Goal: Find specific page/section: Find specific page/section

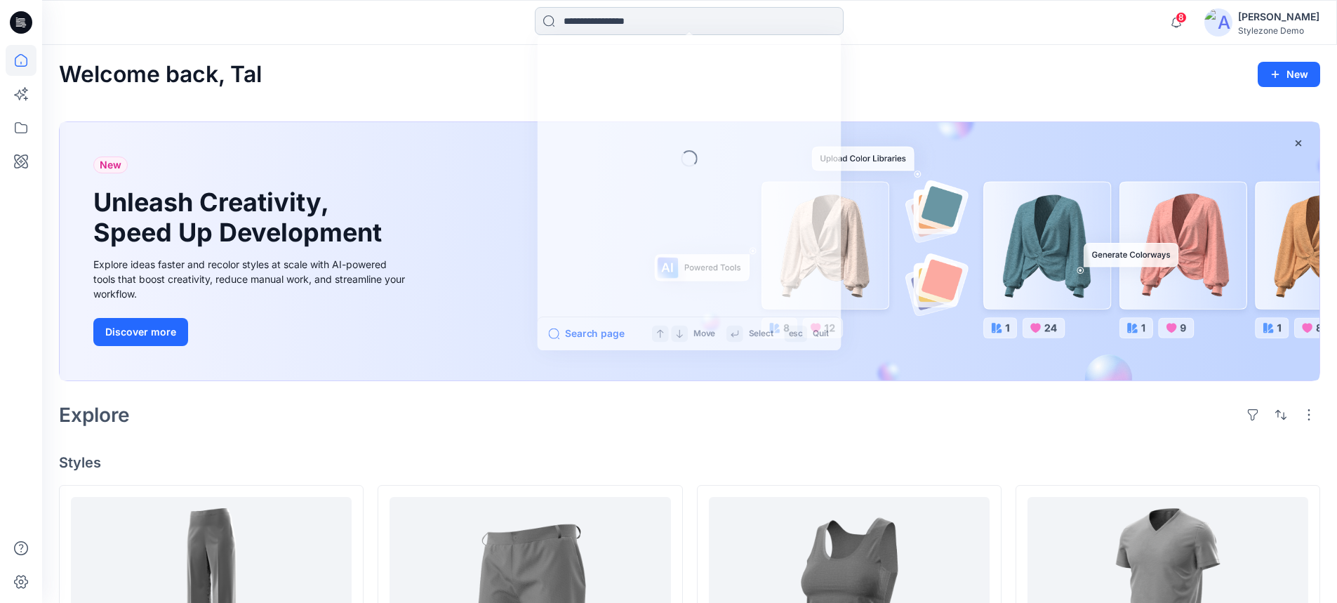
click at [661, 21] on input at bounding box center [689, 21] width 309 height 28
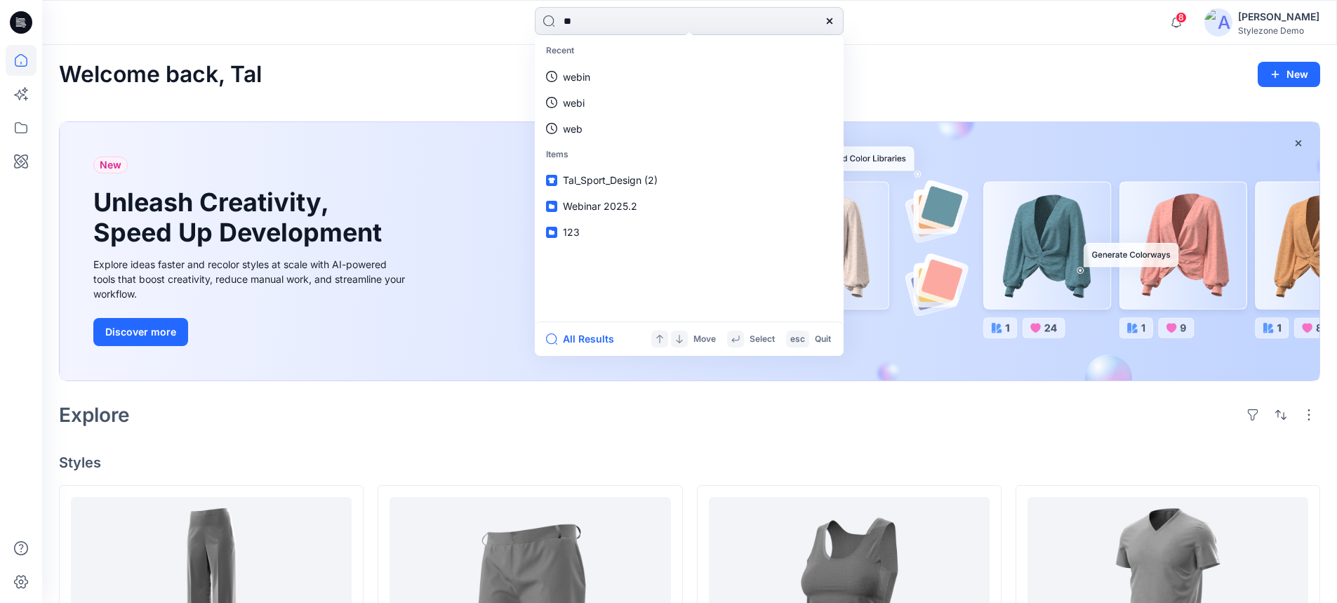
type input "***"
drag, startPoint x: 661, startPoint y: 21, endPoint x: 521, endPoint y: 20, distance: 140.3
click at [521, 20] on div "*** Users Yul ia [PERSON_NAME] iia Auto1 Yul iia Auto2 Yul iia Auto3 Yul iia Ba…" at bounding box center [689, 22] width 647 height 31
click at [16, 132] on icon at bounding box center [21, 127] width 13 height 11
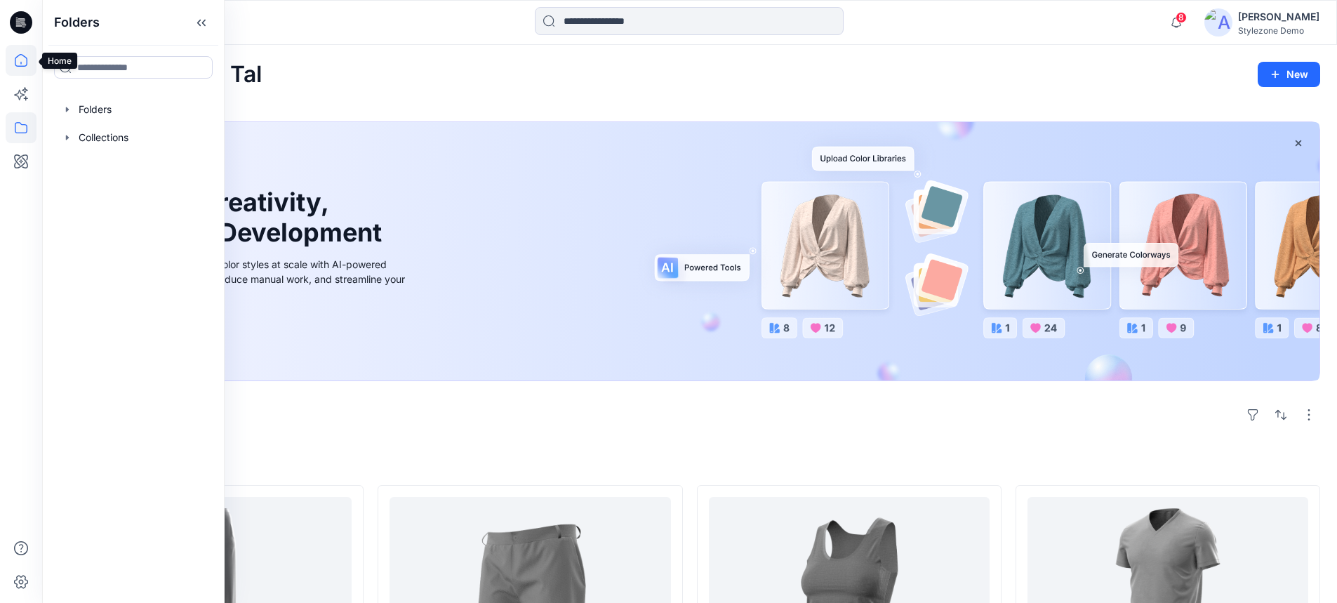
click at [21, 61] on icon at bounding box center [21, 60] width 31 height 31
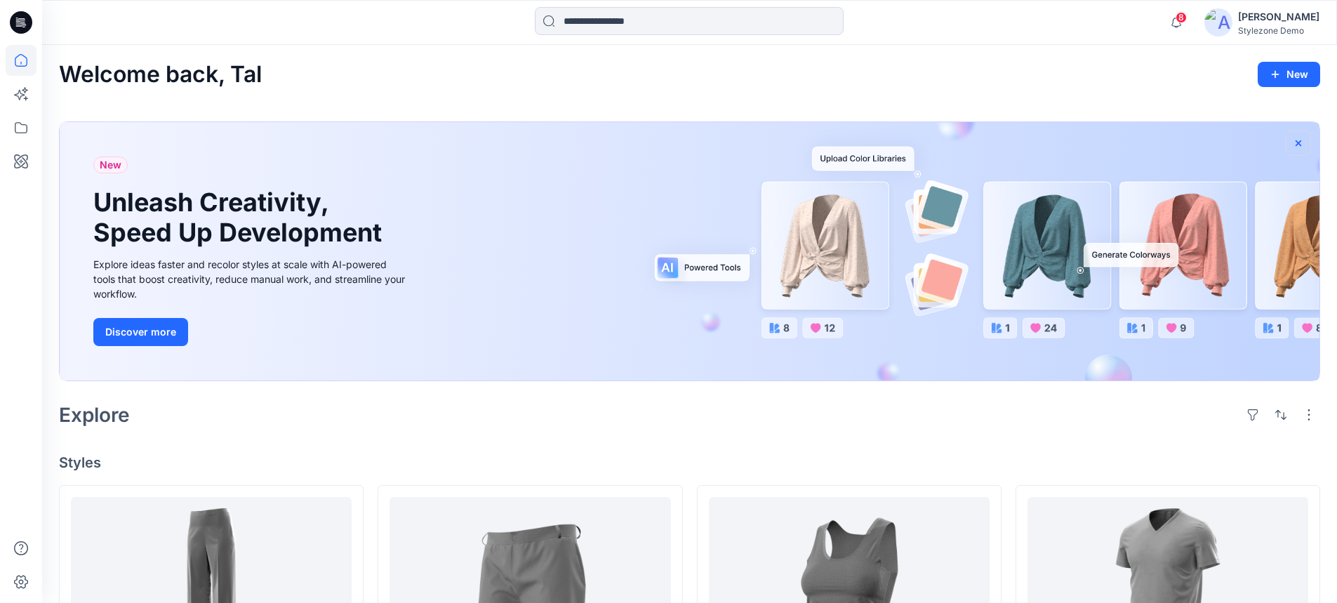
click at [1300, 141] on icon "button" at bounding box center [1298, 143] width 6 height 6
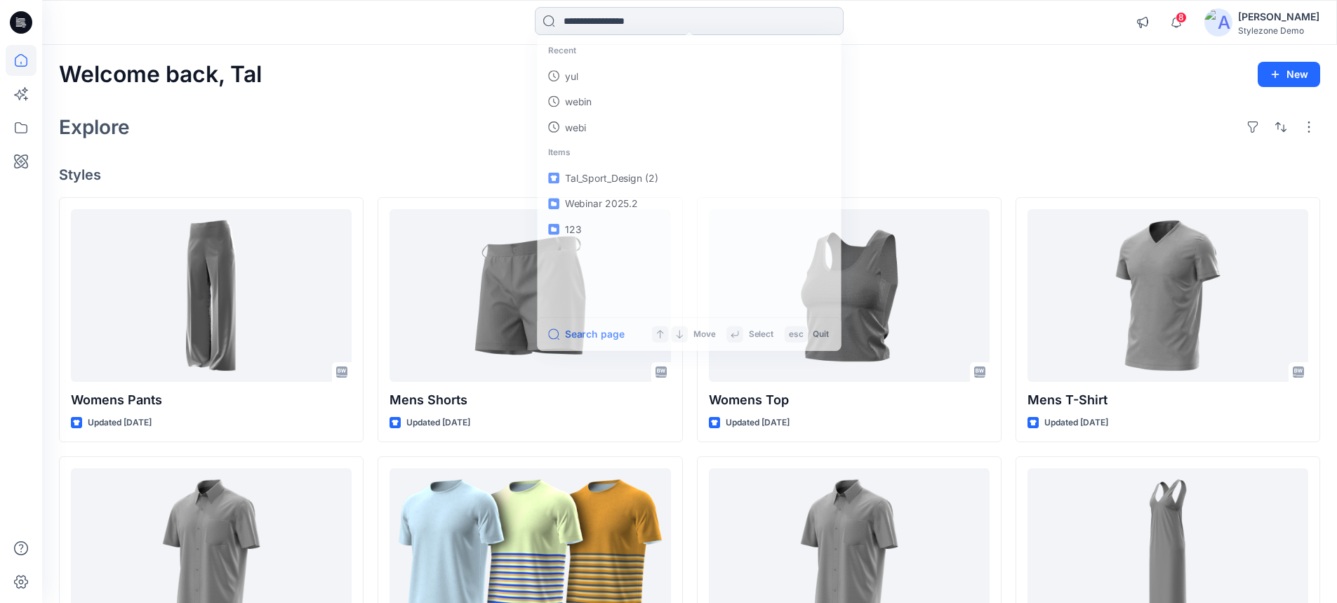
click at [628, 20] on input at bounding box center [689, 21] width 309 height 28
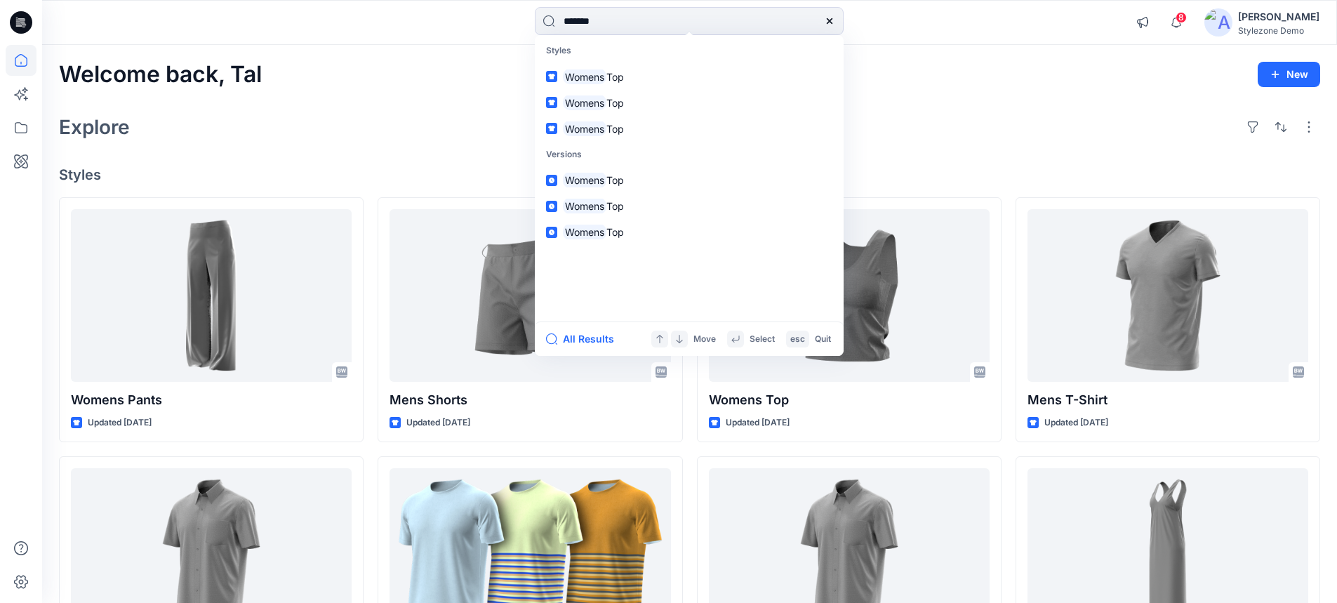
type input "******"
click at [582, 342] on button "All Results" at bounding box center [584, 338] width 77 height 17
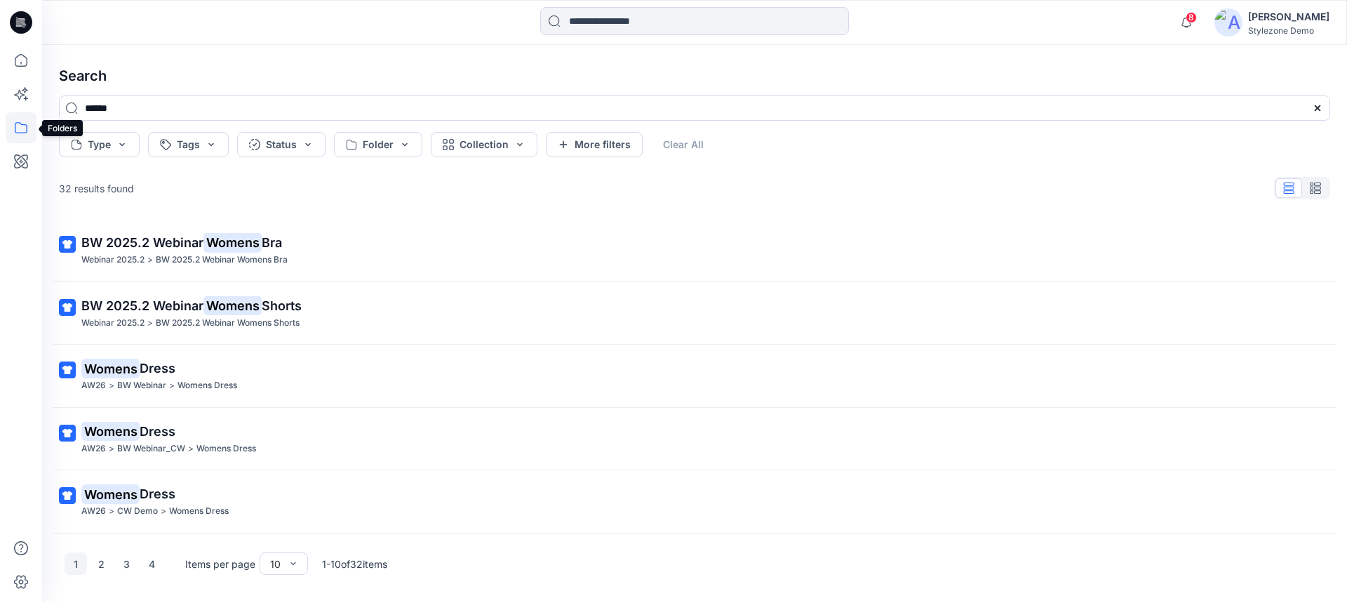
click at [15, 126] on icon at bounding box center [21, 127] width 13 height 11
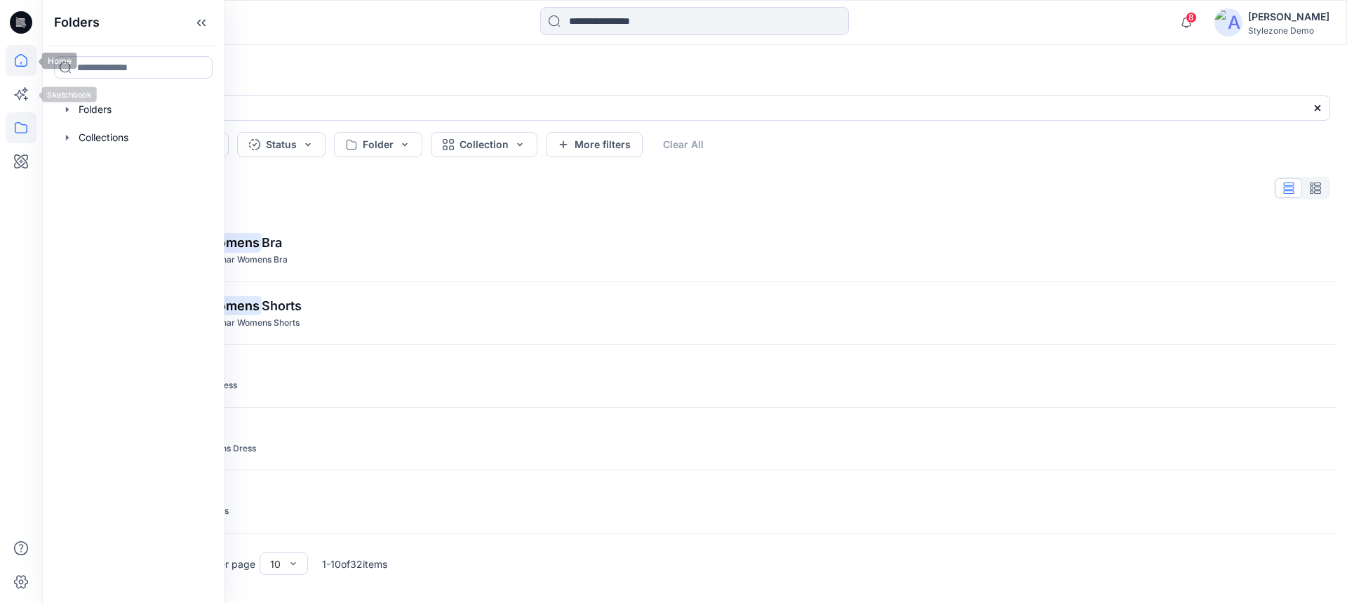
click at [20, 66] on icon at bounding box center [21, 60] width 13 height 13
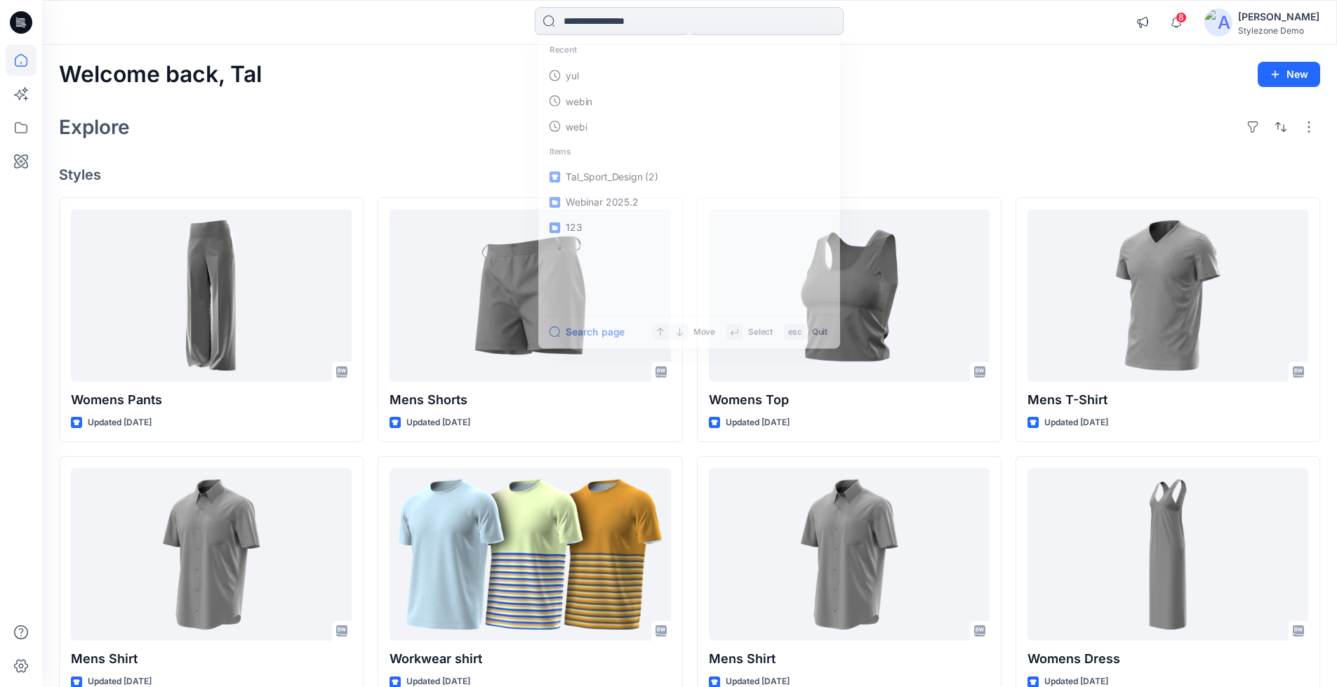
click at [588, 24] on input at bounding box center [689, 21] width 309 height 28
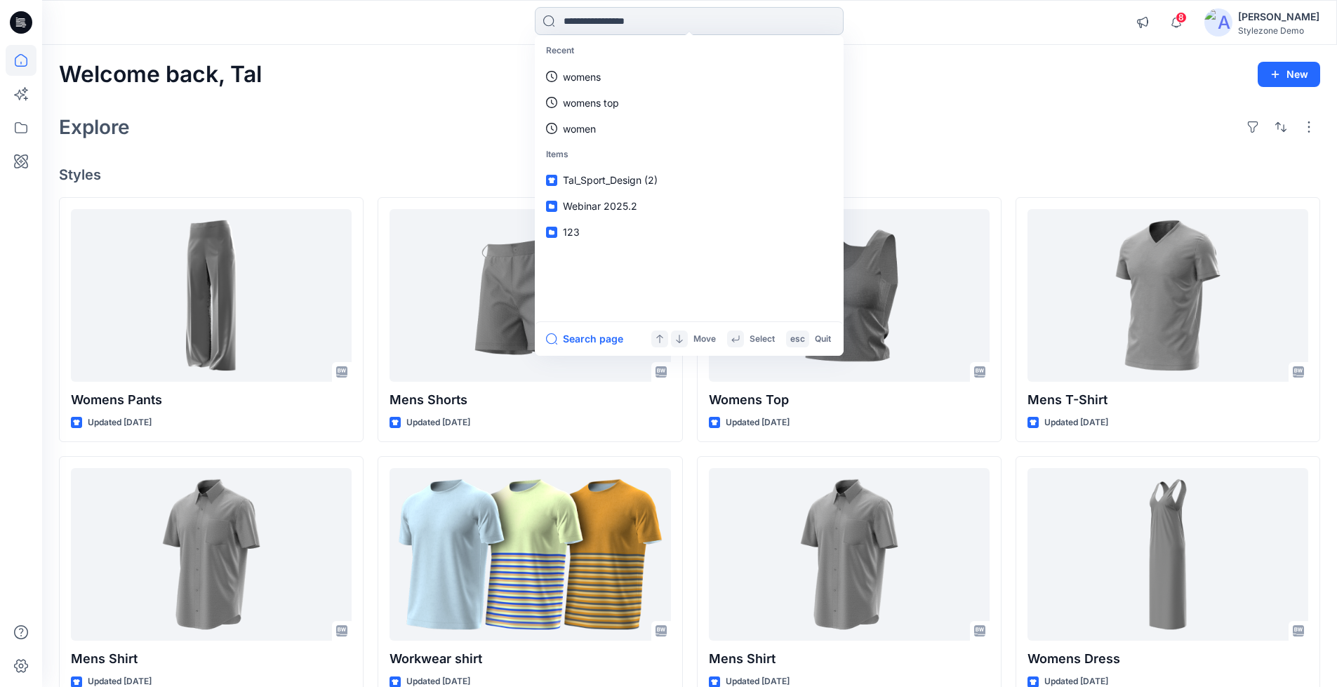
click at [602, 27] on input at bounding box center [689, 21] width 309 height 28
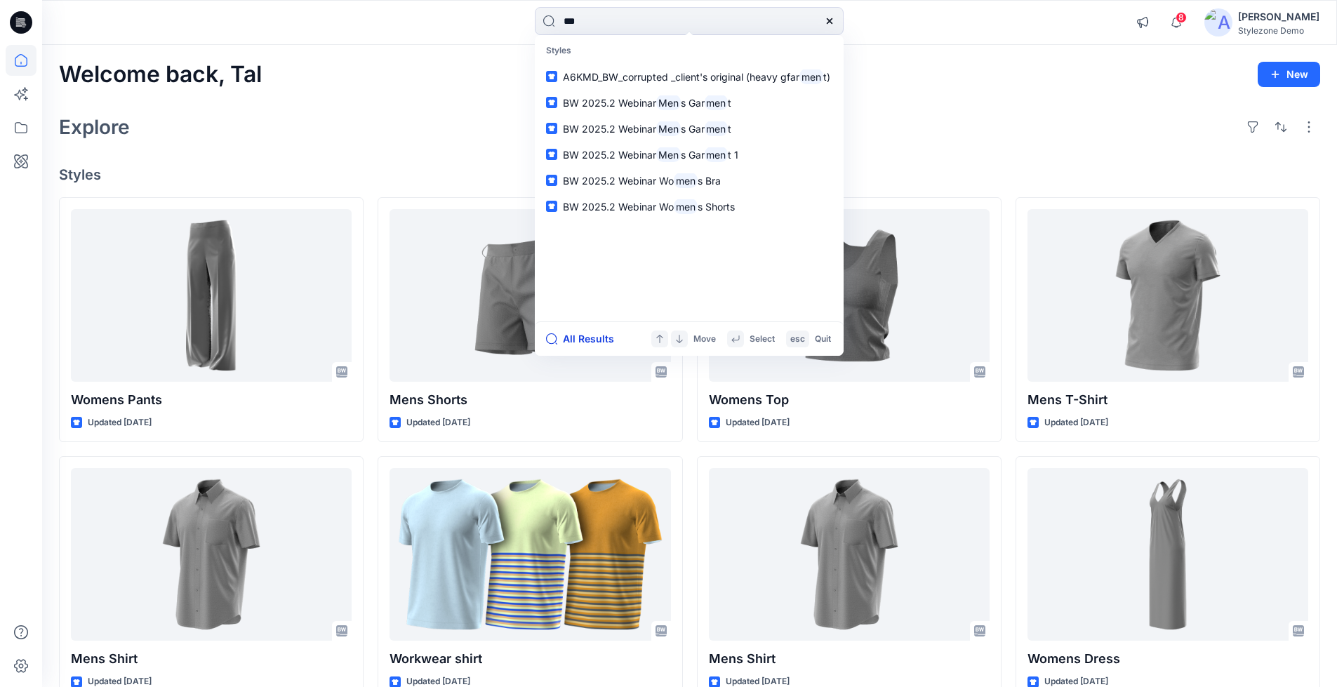
type input "***"
click at [584, 335] on button "All Results" at bounding box center [584, 338] width 77 height 17
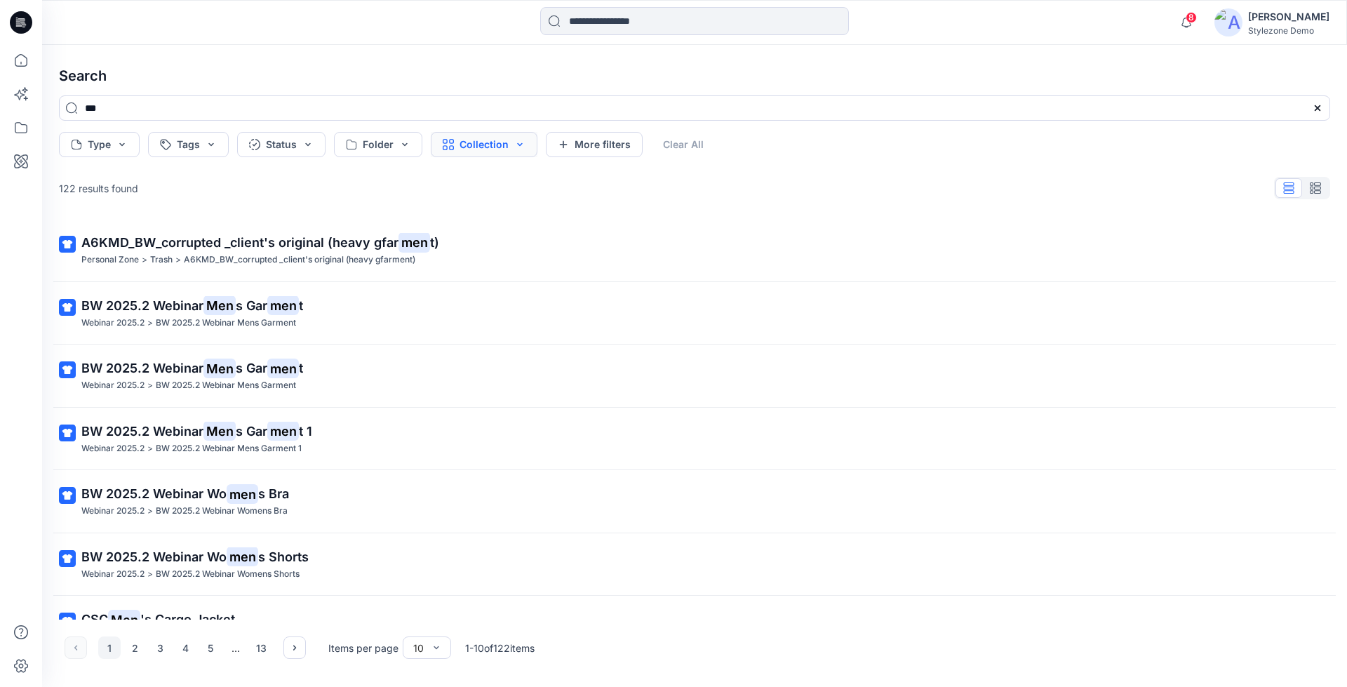
click at [516, 141] on button "Collection" at bounding box center [484, 144] width 107 height 25
click at [394, 142] on button "Folder" at bounding box center [378, 144] width 88 height 25
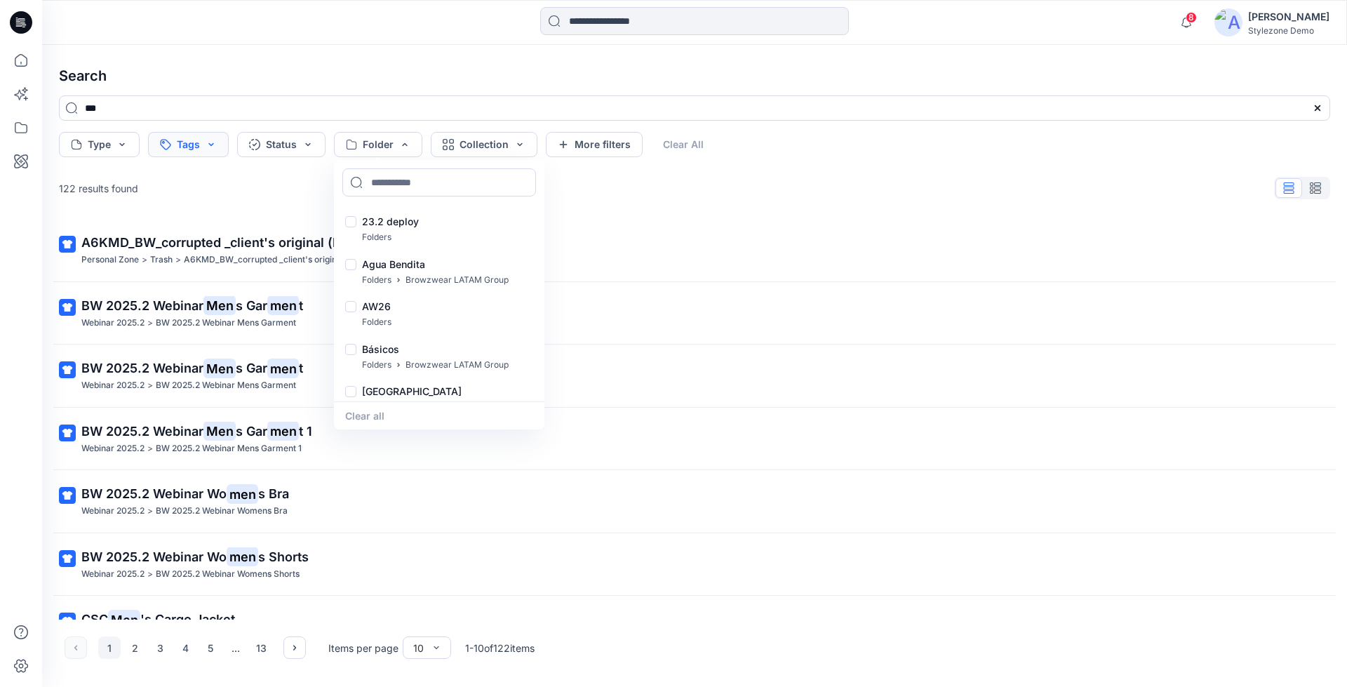
click at [211, 145] on button "Tags" at bounding box center [188, 144] width 81 height 25
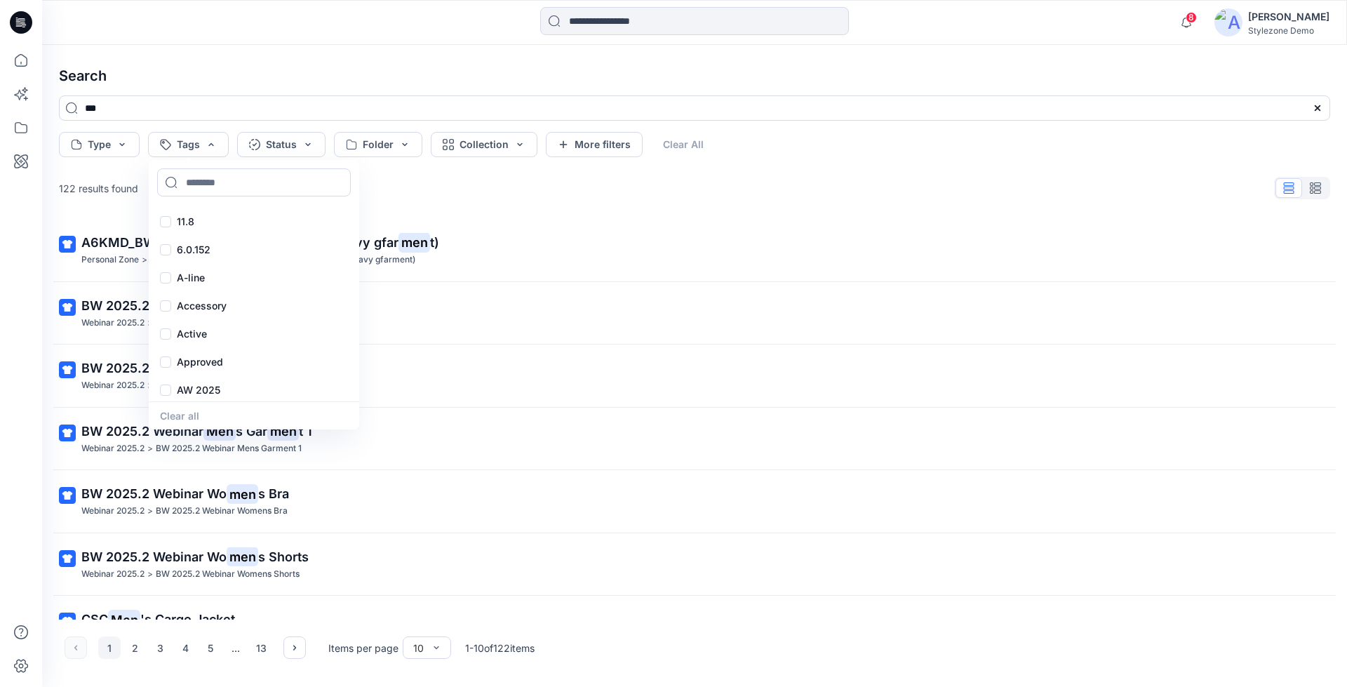
click at [608, 196] on div "122 results found" at bounding box center [695, 188] width 1294 height 28
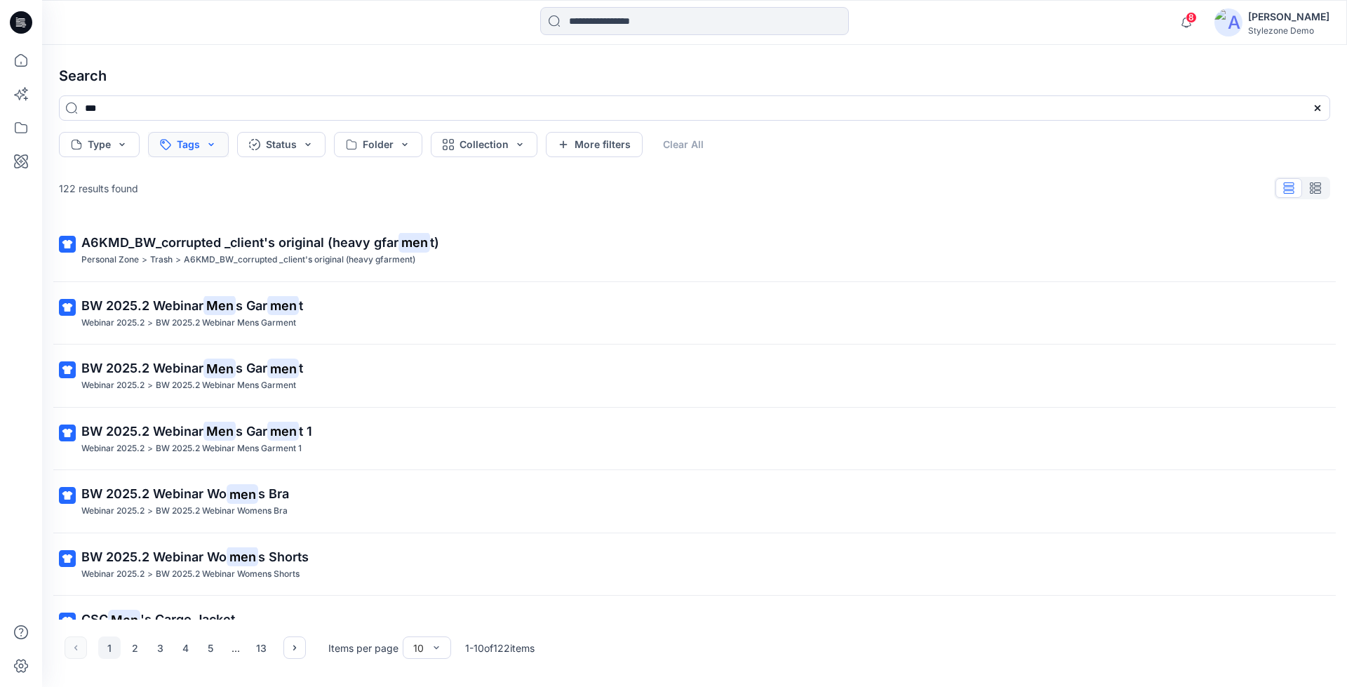
click at [203, 142] on button "Tags" at bounding box center [188, 144] width 81 height 25
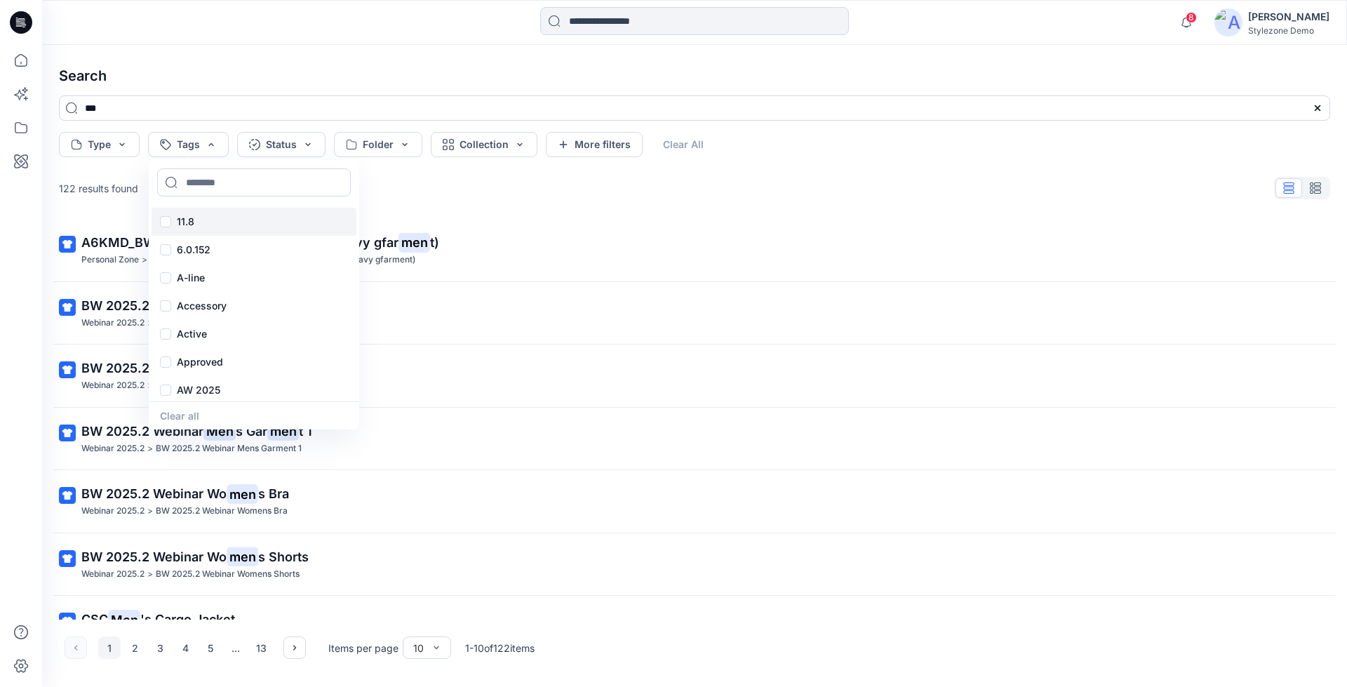
click at [209, 215] on div "11.8" at bounding box center [254, 222] width 205 height 28
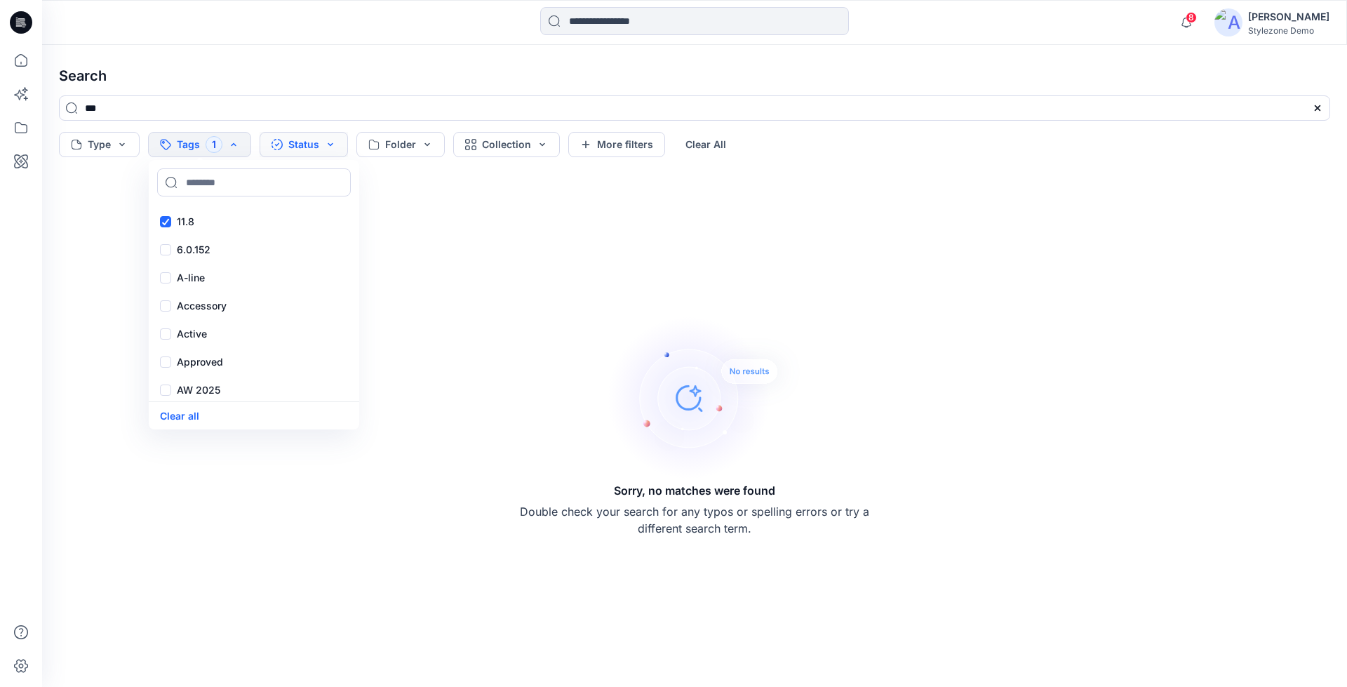
click at [300, 148] on button "Status" at bounding box center [304, 144] width 88 height 25
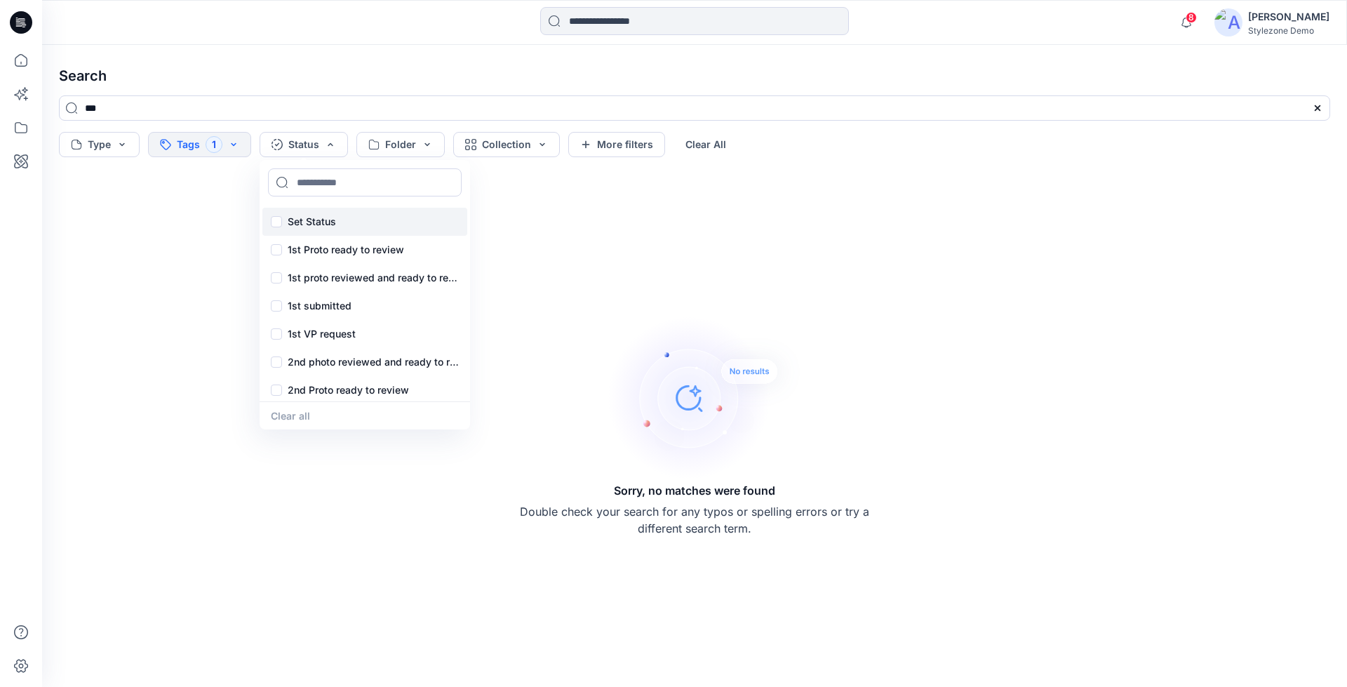
click at [312, 229] on p "Set Status" at bounding box center [312, 221] width 48 height 17
click at [430, 154] on button "Folder" at bounding box center [423, 144] width 88 height 25
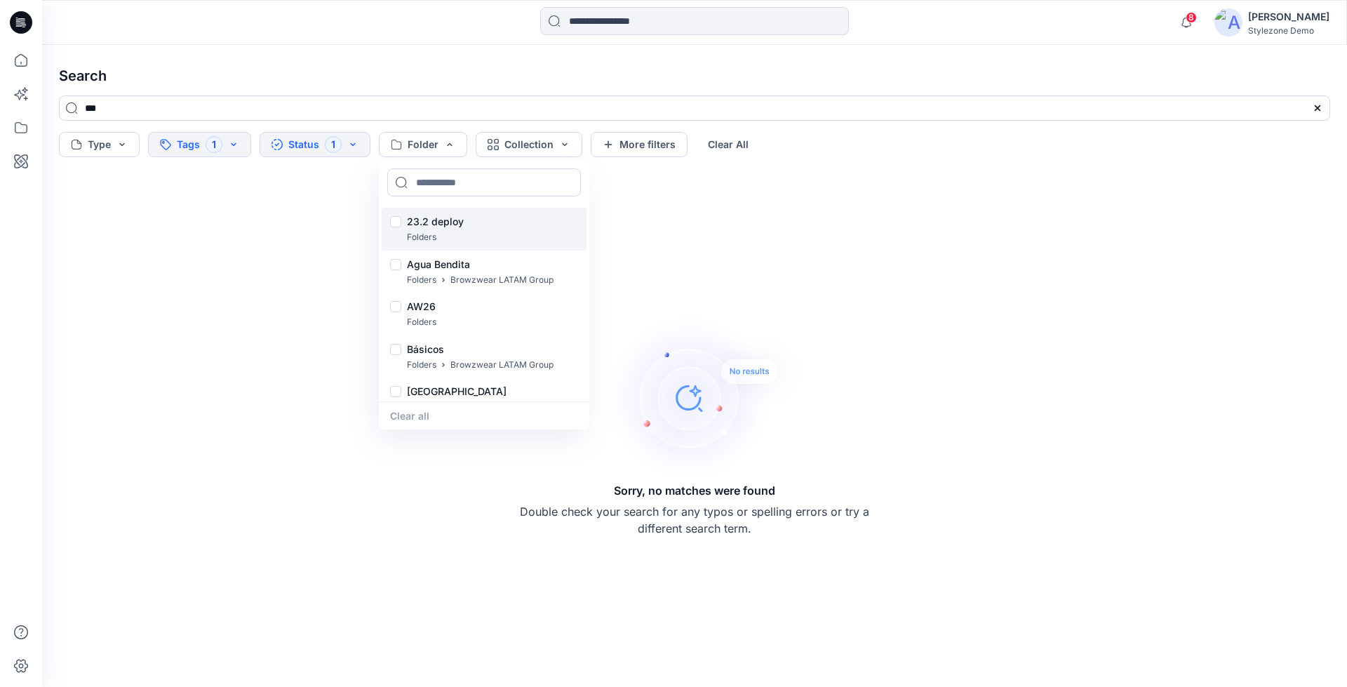
click at [445, 229] on p "23.2 deploy" at bounding box center [435, 221] width 57 height 17
click at [595, 154] on button "Collection" at bounding box center [551, 144] width 107 height 25
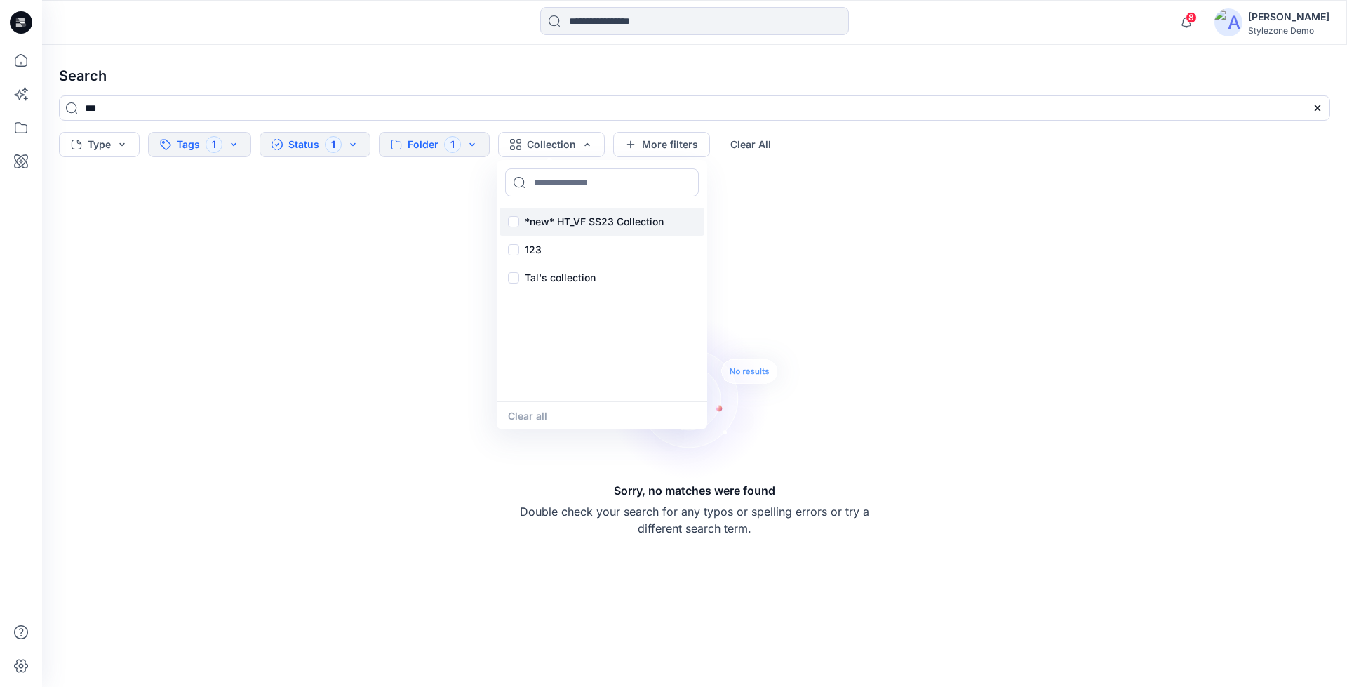
click at [590, 226] on p "*new* HT_VF SS23 Collection" at bounding box center [594, 221] width 139 height 17
click at [805, 232] on div "Sorry, no matches were found Double check your search for any typos or spelling…" at bounding box center [695, 425] width 1294 height 502
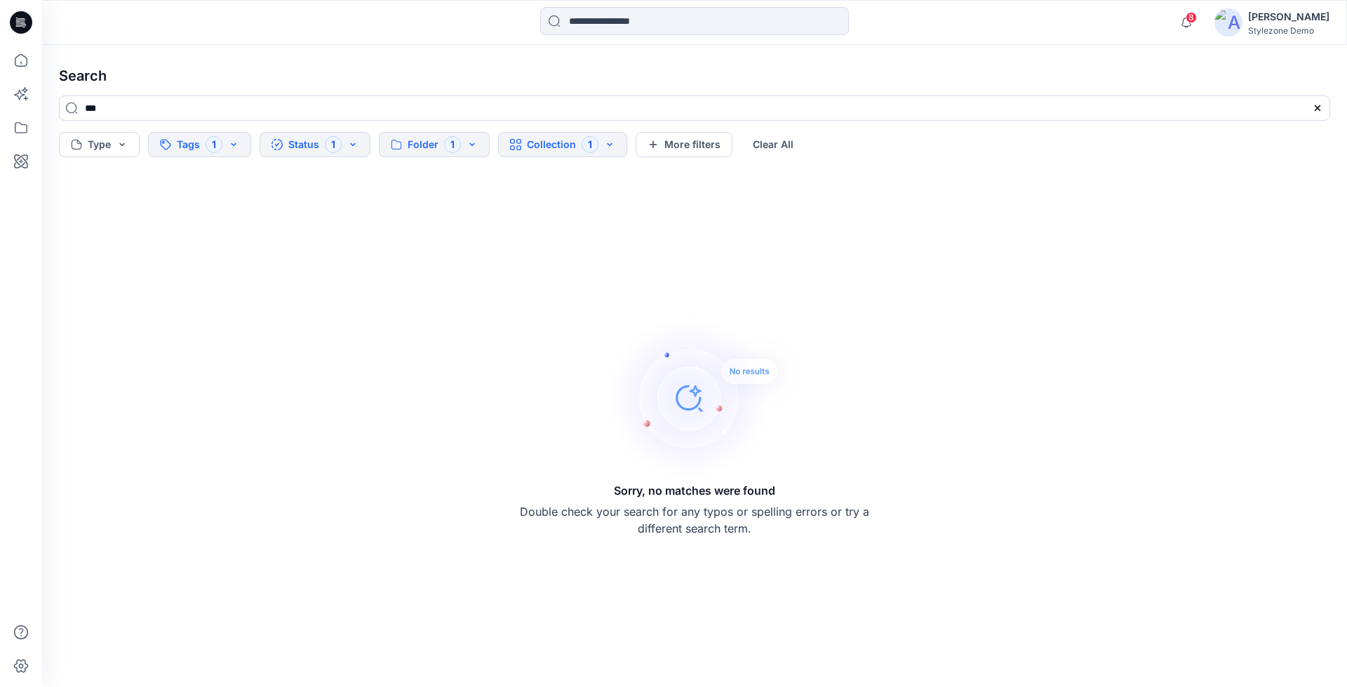
click at [446, 145] on button "Folder 1" at bounding box center [434, 144] width 111 height 25
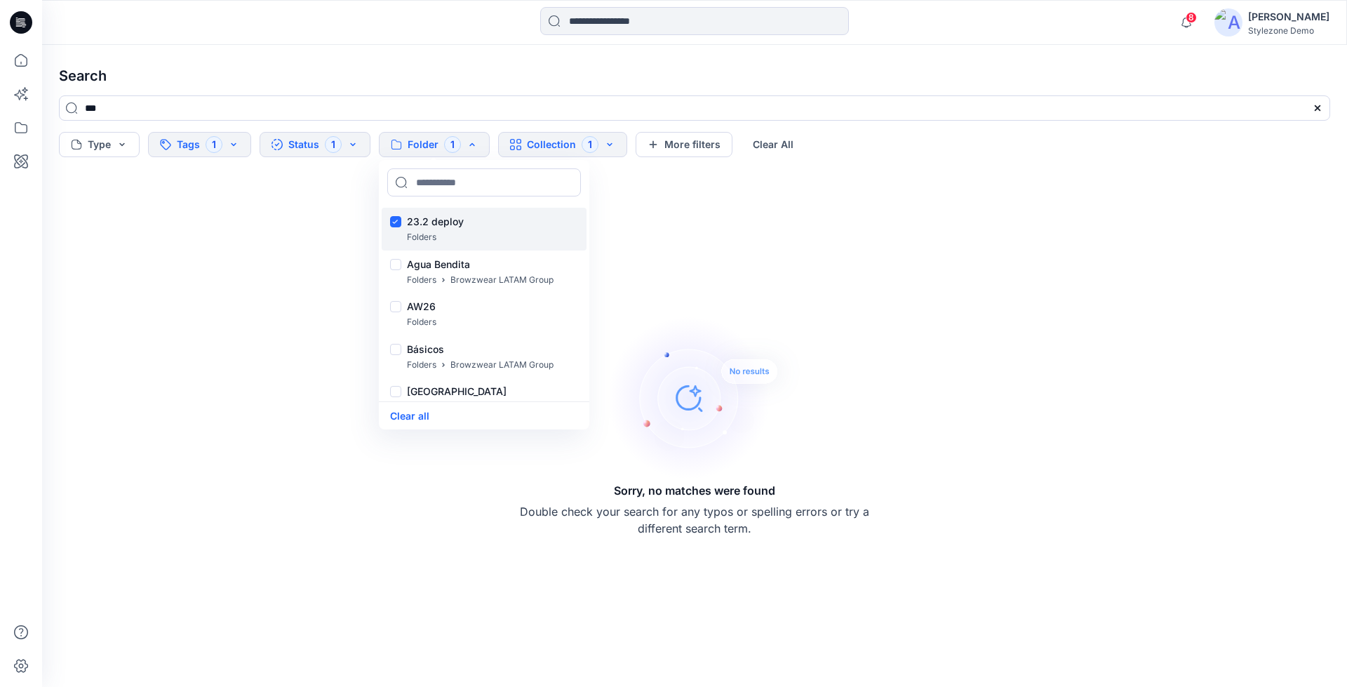
click at [437, 221] on p "23.2 deploy" at bounding box center [435, 221] width 57 height 17
click at [334, 145] on button "Status 1" at bounding box center [315, 144] width 111 height 25
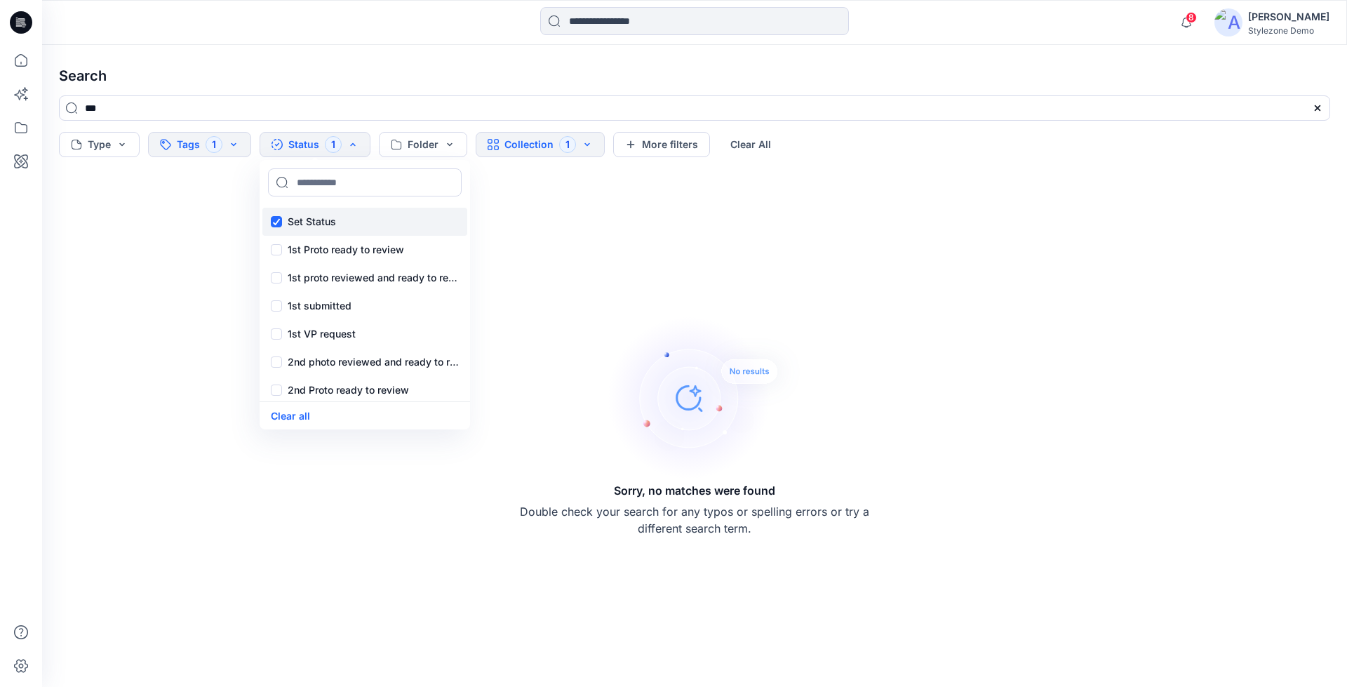
click at [328, 227] on p "Set Status" at bounding box center [312, 221] width 48 height 17
click at [237, 150] on button "Tags 1" at bounding box center [199, 144] width 103 height 25
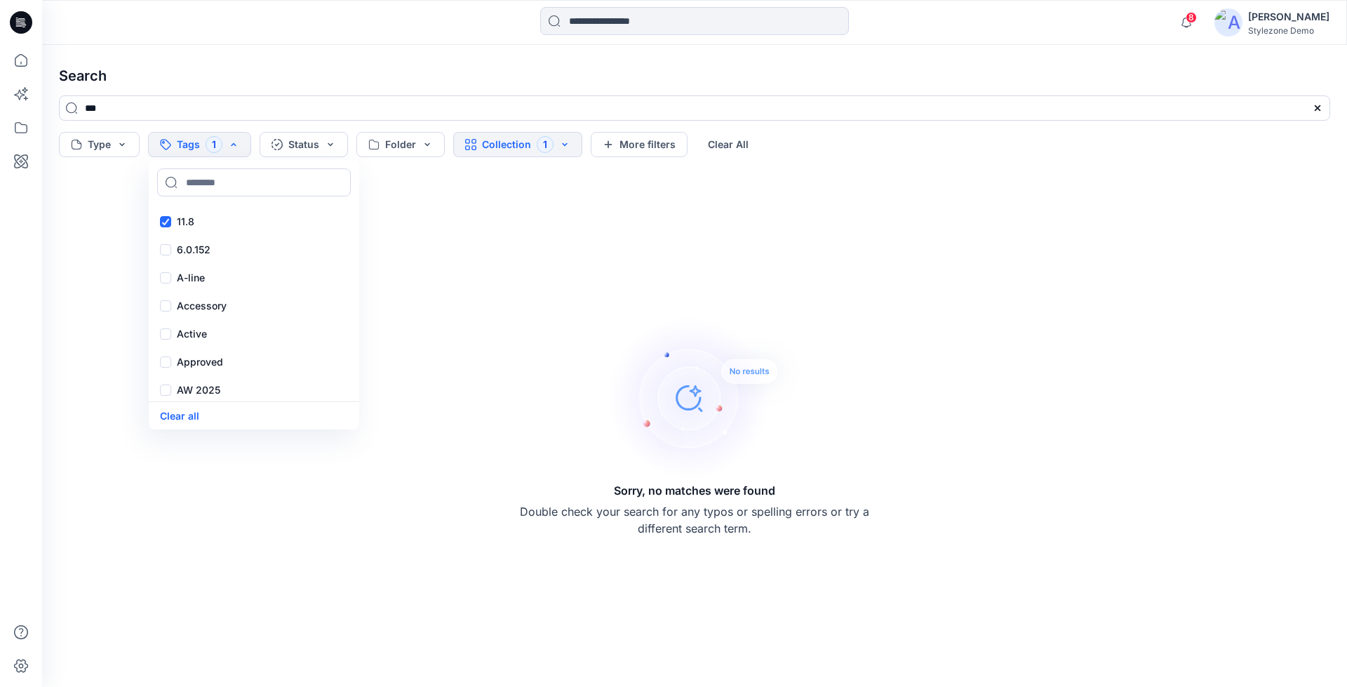
click at [508, 149] on button "Collection 1" at bounding box center [517, 144] width 129 height 25
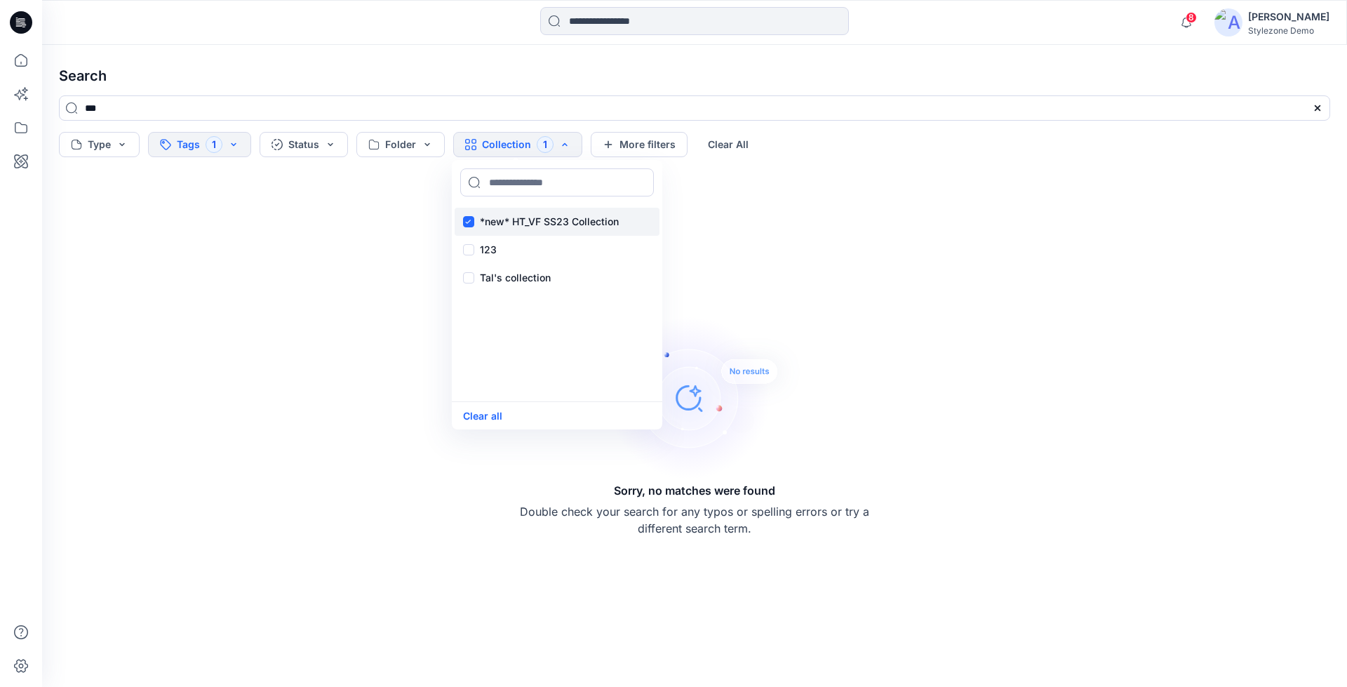
click at [503, 225] on p "*new* HT_VF SS23 Collection" at bounding box center [549, 221] width 139 height 17
click at [170, 144] on button "Tags 1" at bounding box center [199, 144] width 103 height 25
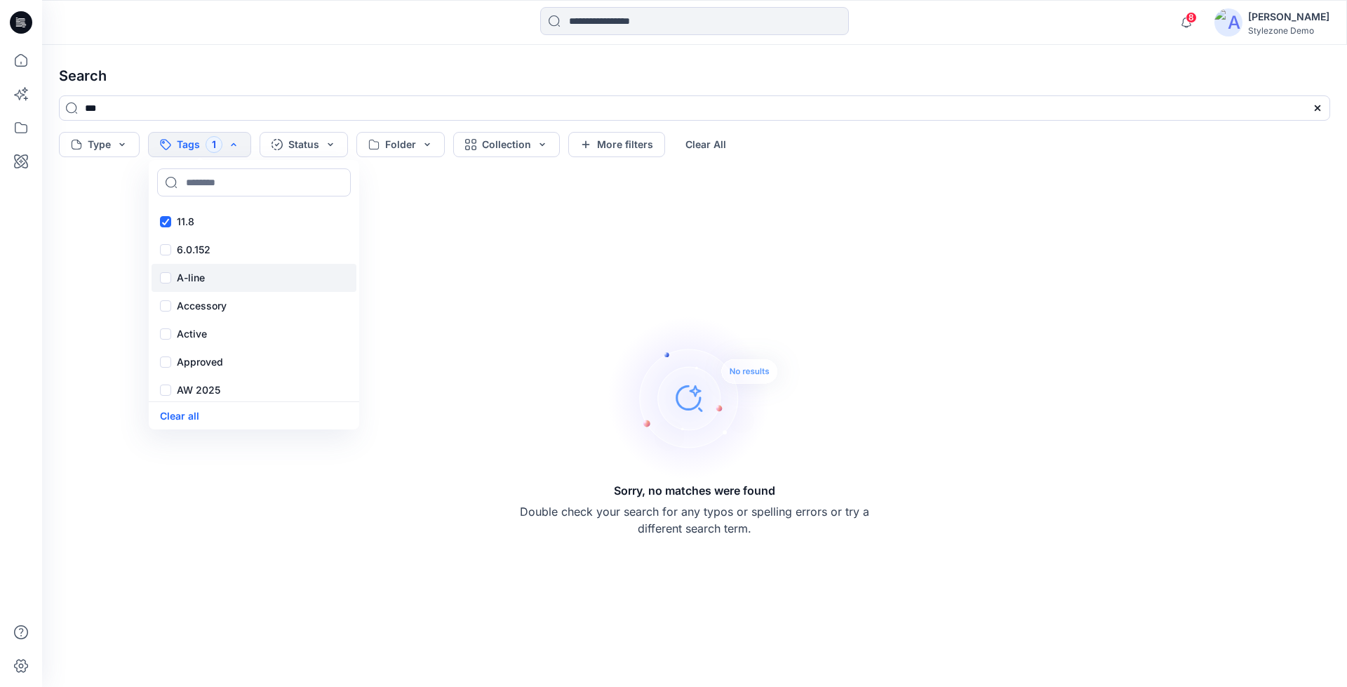
click at [185, 279] on p "A-line" at bounding box center [191, 277] width 28 height 17
click at [167, 307] on div "Accessory" at bounding box center [254, 306] width 205 height 28
click at [168, 340] on div "Active" at bounding box center [254, 334] width 205 height 28
click at [164, 365] on div "Approved" at bounding box center [254, 362] width 205 height 28
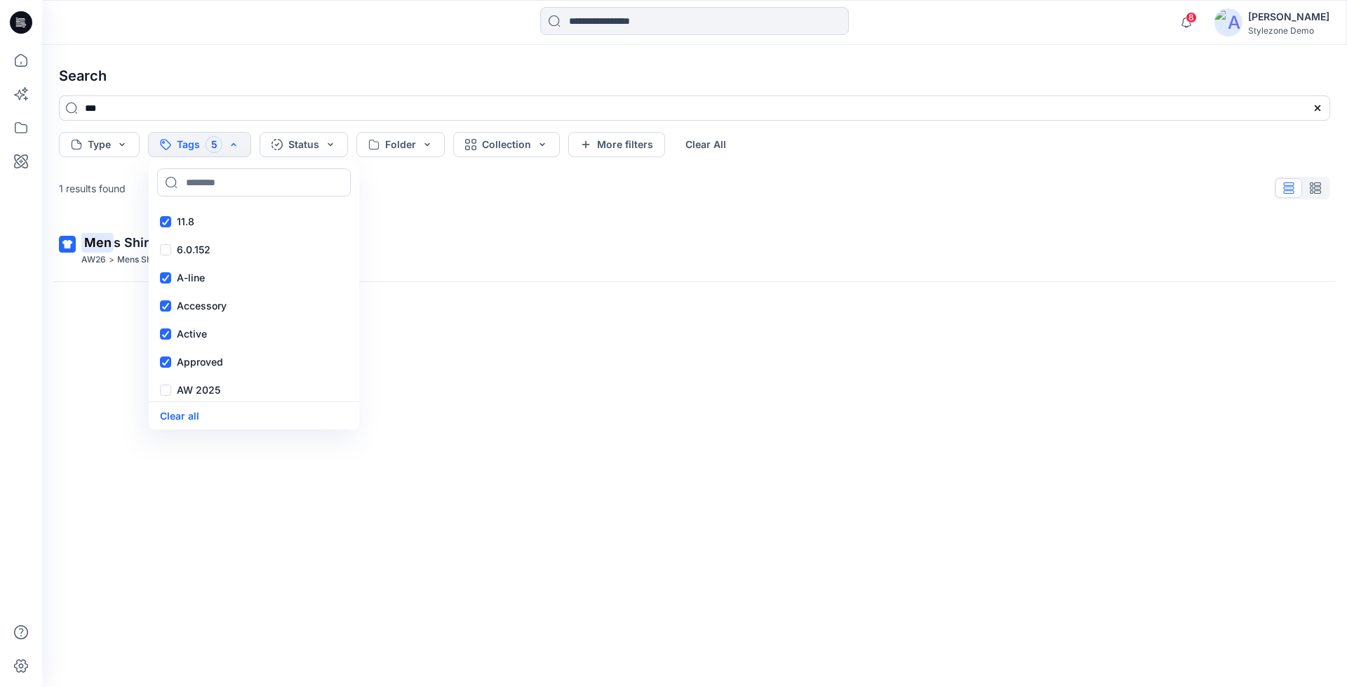
click at [478, 286] on div "Men s Shirt AW26 > Mens Shirt" at bounding box center [695, 430] width 1294 height 423
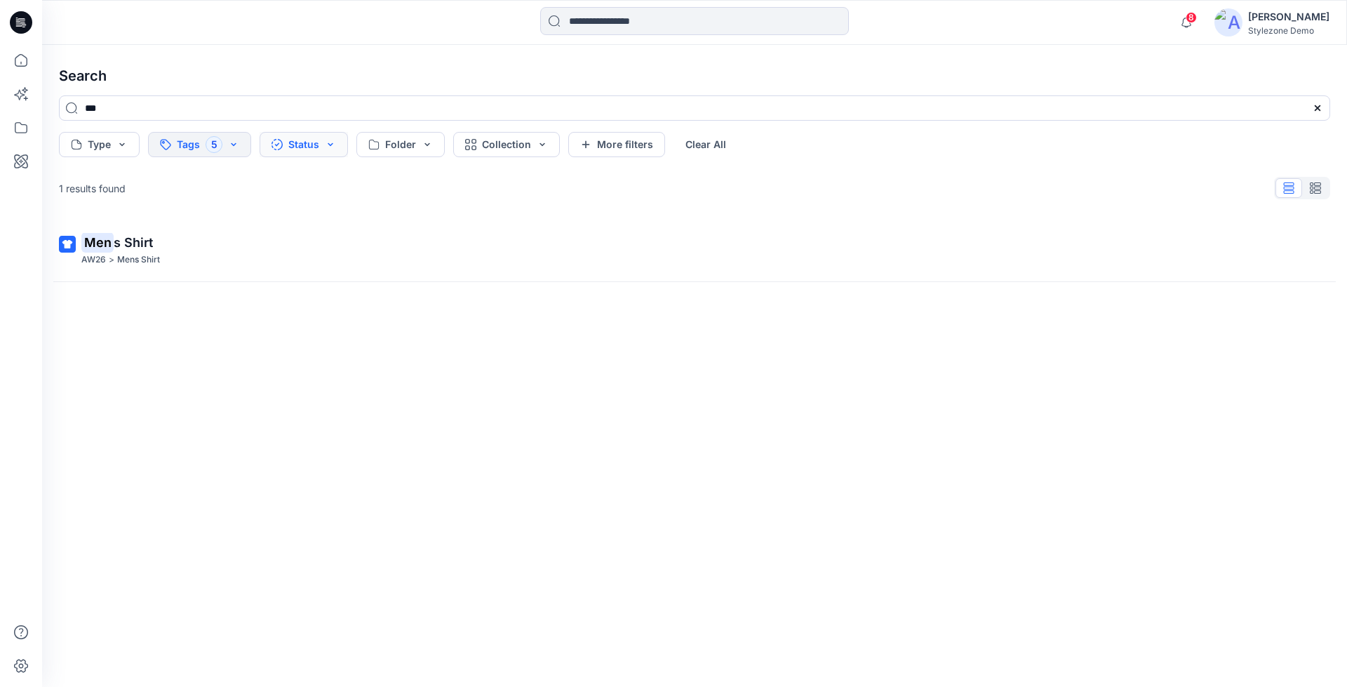
click at [324, 145] on button "Status" at bounding box center [304, 144] width 88 height 25
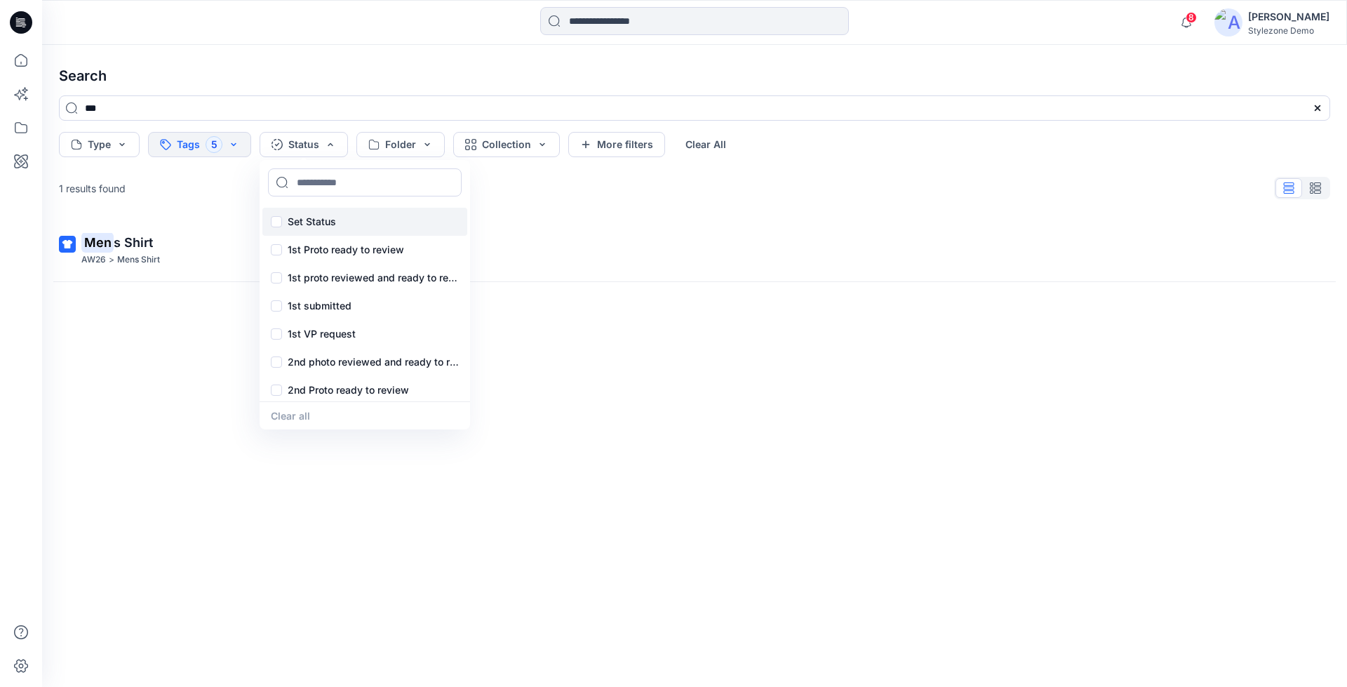
click at [330, 225] on p "Set Status" at bounding box center [312, 221] width 48 height 17
click at [317, 252] on p "1st Proto ready to review" at bounding box center [346, 249] width 116 height 17
click at [312, 218] on p "Set Status" at bounding box center [312, 221] width 48 height 17
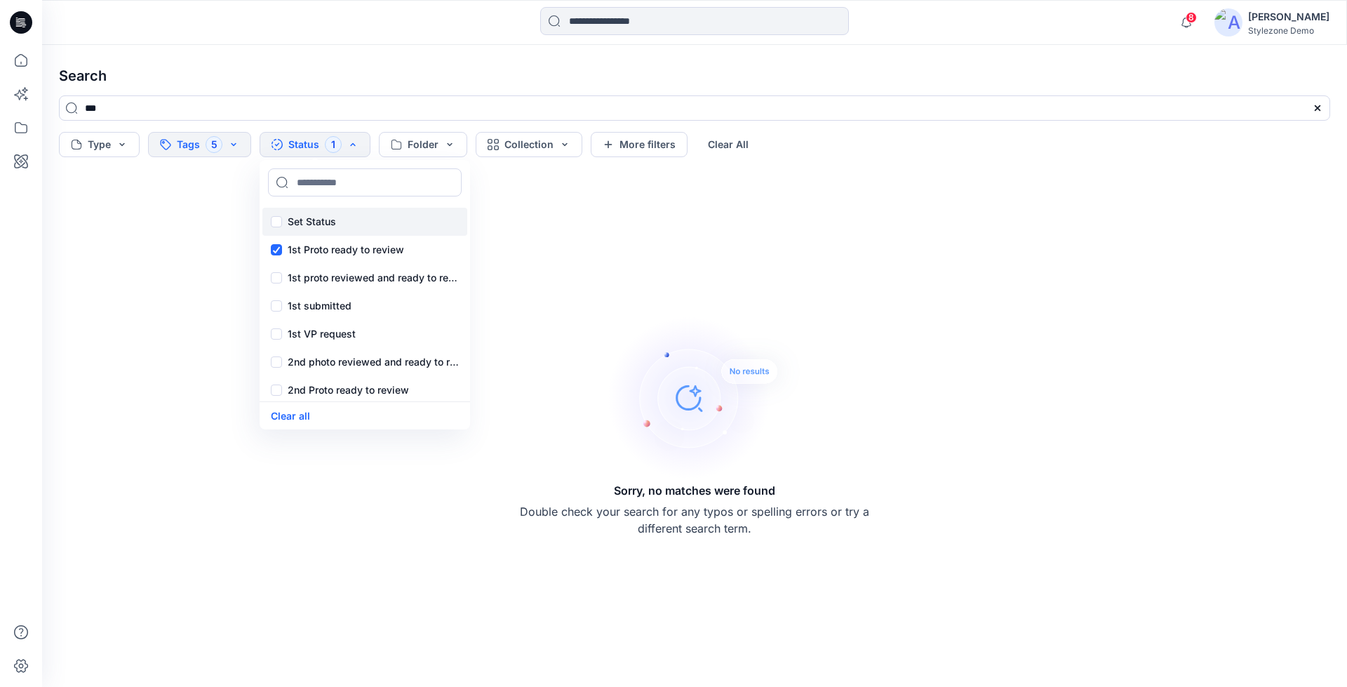
click at [273, 230] on div "Set Status" at bounding box center [364, 222] width 205 height 28
click at [276, 251] on div "1st Proto ready to review" at bounding box center [364, 250] width 205 height 28
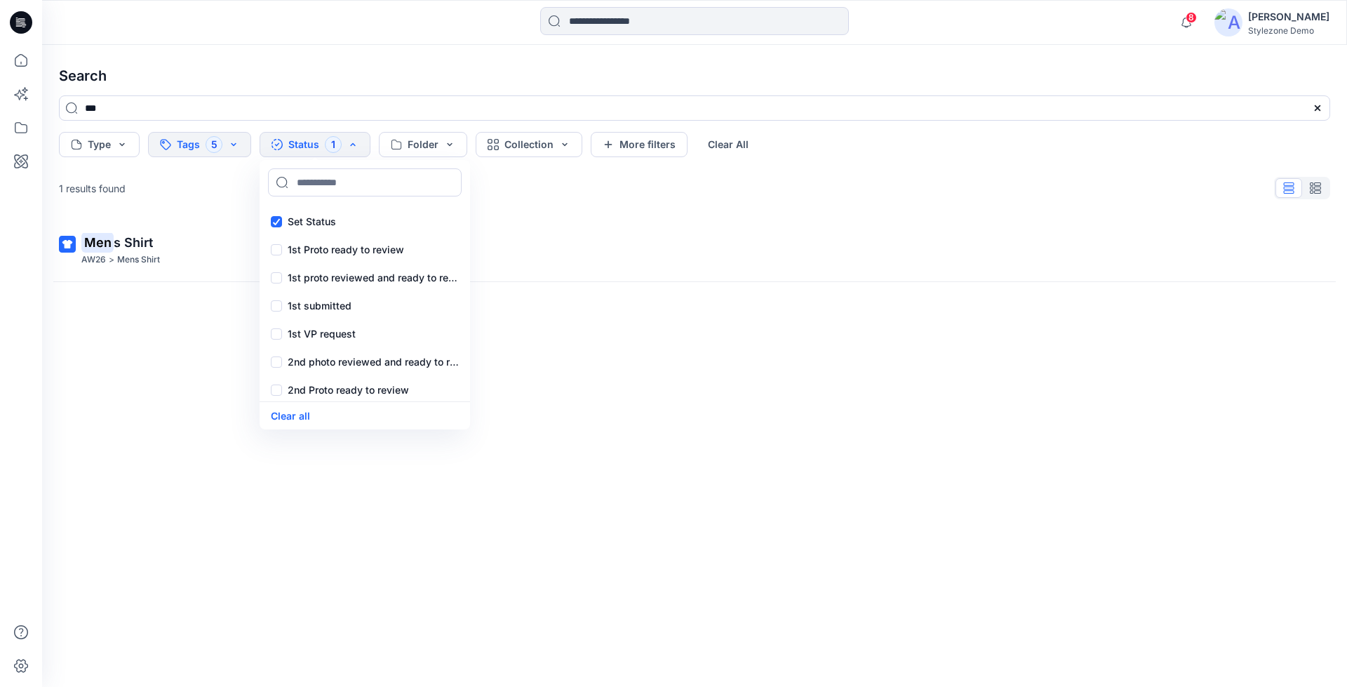
click at [596, 353] on div "Men s Shirt AW26 > Mens Shirt" at bounding box center [695, 430] width 1294 height 423
